Goal: Task Accomplishment & Management: Use online tool/utility

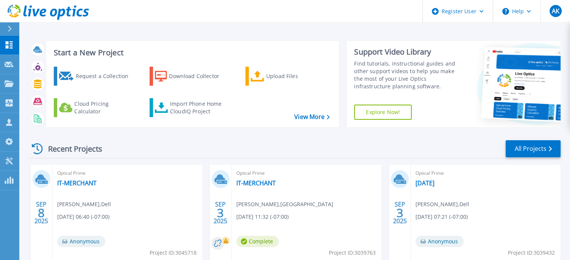
click at [11, 25] on div at bounding box center [13, 28] width 12 height 13
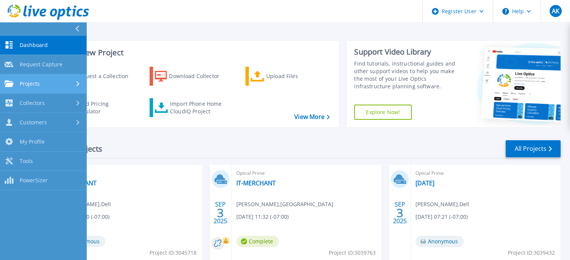
click at [35, 82] on span "Projects" at bounding box center [30, 83] width 20 height 7
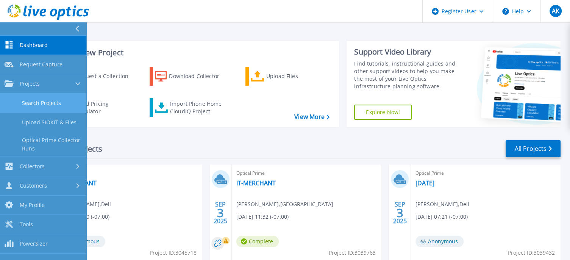
click at [56, 110] on link "Search Projects" at bounding box center [43, 103] width 86 height 19
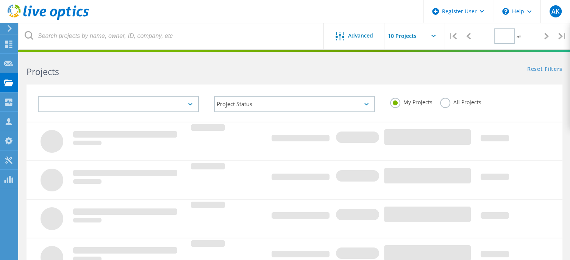
type input "1"
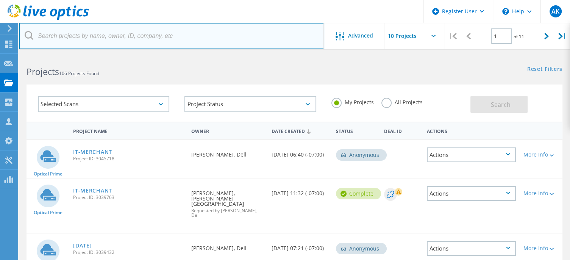
click at [191, 38] on input "text" at bounding box center [171, 36] width 305 height 27
paste input "[EMAIL_ADDRESS][DOMAIN_NAME]"
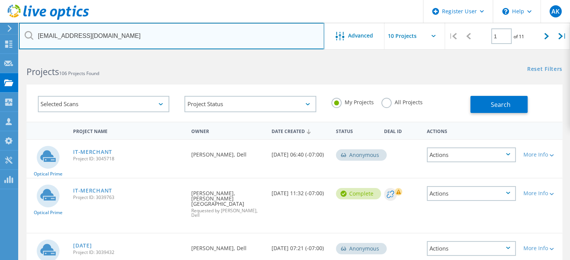
type input "[EMAIL_ADDRESS][DOMAIN_NAME]"
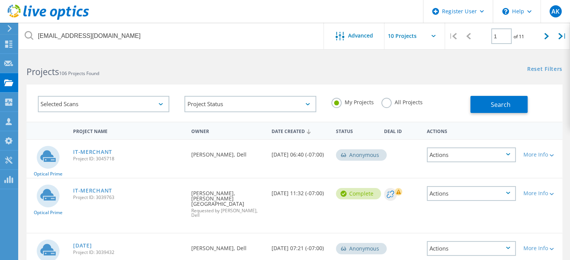
click at [377, 102] on div "My Projects All Projects" at bounding box center [397, 102] width 147 height 28
click at [384, 101] on label "All Projects" at bounding box center [402, 101] width 41 height 7
click at [0, 0] on input "All Projects" at bounding box center [0, 0] width 0 height 0
click at [481, 104] on button "Search" at bounding box center [499, 104] width 57 height 17
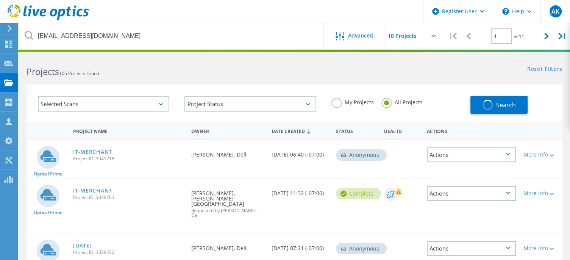
drag, startPoint x: 481, startPoint y: 104, endPoint x: 393, endPoint y: 86, distance: 89.9
click at [393, 86] on div "Selected Scans Project Status In Progress Complete Published Anonymous Archived…" at bounding box center [295, 103] width 536 height 37
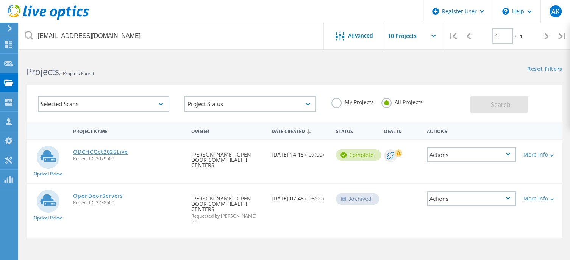
click at [103, 150] on link "ODCHCOct2025Live" at bounding box center [100, 151] width 55 height 5
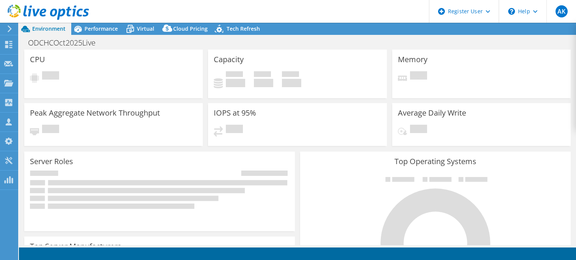
select select "USD"
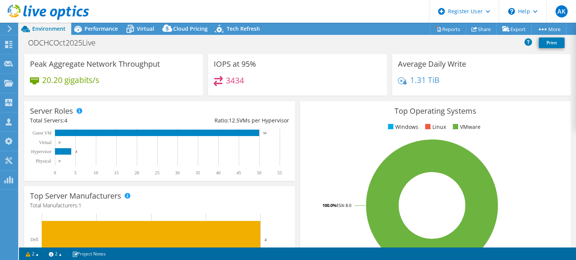
scroll to position [65, 0]
